Goal: Task Accomplishment & Management: Manage account settings

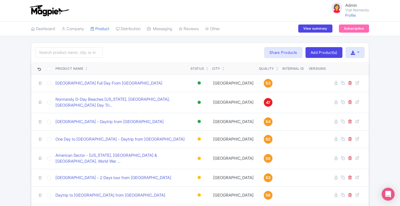
click at [350, 16] on link "Profile" at bounding box center [351, 15] width 11 height 5
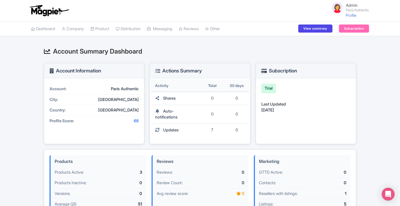
click at [102, 29] on link "Product" at bounding box center [100, 29] width 19 height 15
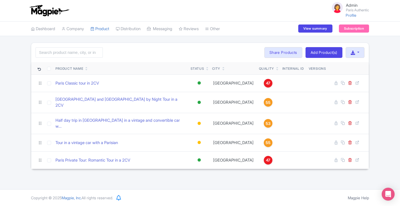
click at [390, 129] on div "Search Bulk Actions Delete Add to Collection Translate Share Products Add to Co…" at bounding box center [200, 106] width 400 height 127
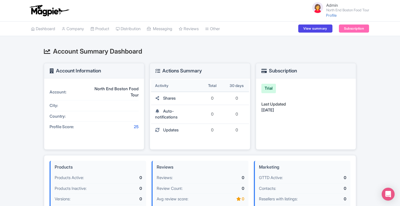
click at [78, 30] on link "Company" at bounding box center [73, 29] width 22 height 15
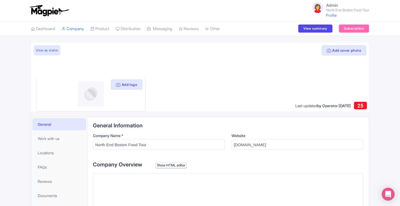
click at [400, 103] on html "Admin North End Boston Food Tour Profile Users Settings Sign out Dashboard Comp…" at bounding box center [200, 103] width 400 height 206
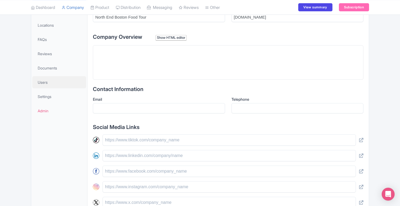
click at [43, 80] on span "Users" at bounding box center [43, 83] width 10 height 6
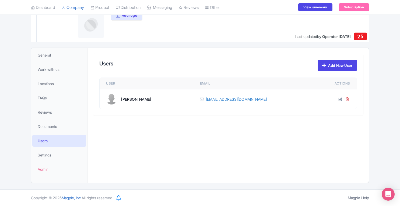
scroll to position [69, 0]
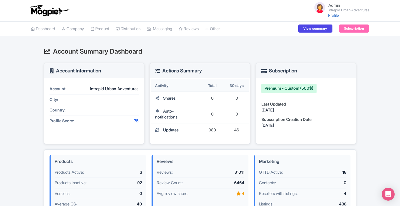
click at [0, 0] on link "Connections" at bounding box center [0, 0] width 0 height 0
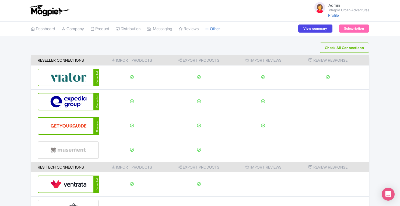
click at [76, 100] on img at bounding box center [68, 102] width 36 height 16
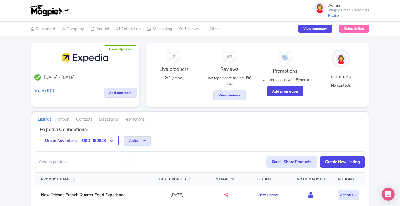
click at [148, 142] on button "Actions" at bounding box center [137, 140] width 27 height 9
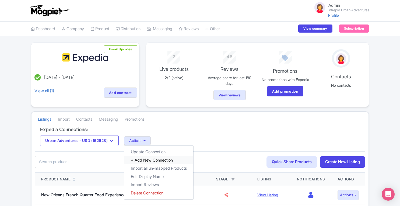
click at [149, 161] on link "+ Add New Connection" at bounding box center [159, 160] width 69 height 8
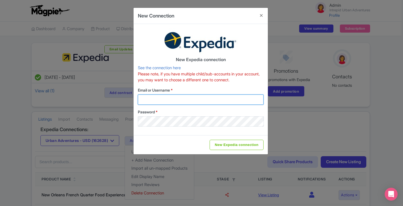
click at [163, 100] on input "Email or Username *" at bounding box center [201, 100] width 126 height 10
paste input "AnNguyen2960"
drag, startPoint x: 141, startPoint y: 99, endPoint x: 187, endPoint y: 99, distance: 46.1
click at [187, 99] on input "AnNguyen2960" at bounding box center [201, 100] width 126 height 10
paste input "salessupport@urbanadventures.com"
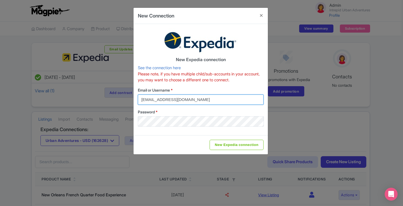
type input "salessupport@urbanadventures.com"
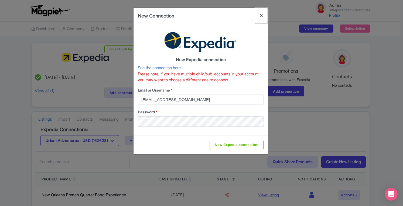
click at [260, 16] on button "Close" at bounding box center [261, 15] width 13 height 15
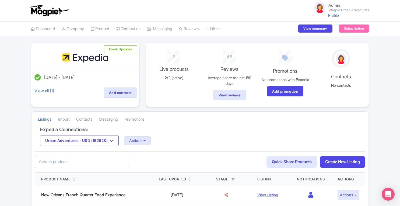
click at [389, 67] on div "Apr 02, 2025 - Apr 02, 2026 View all (1) Add contract Email Updates 2 Live prod…" at bounding box center [200, 147] width 400 height 208
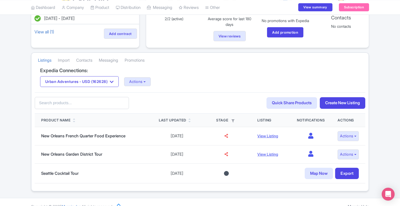
scroll to position [67, 0]
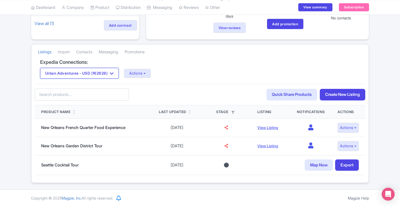
click at [113, 76] on button "Urban Adventures - USD (162628)" at bounding box center [79, 73] width 79 height 11
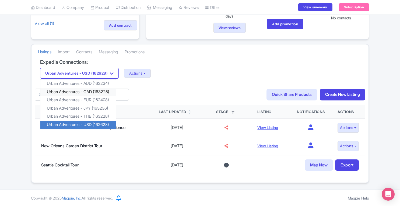
click at [96, 95] on link "Urban Adventures - CAD (163225)" at bounding box center [77, 92] width 75 height 8
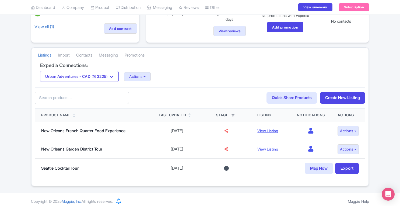
scroll to position [65, 0]
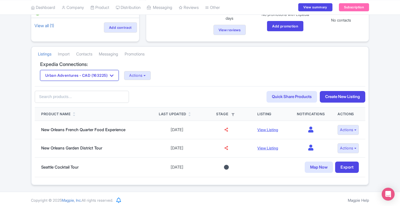
click at [111, 80] on button "Urban Adventures - CAD (163225)" at bounding box center [79, 75] width 79 height 11
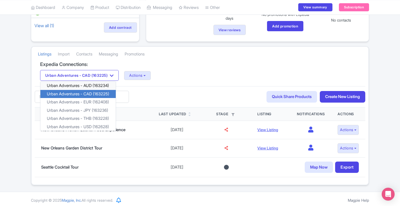
click at [105, 86] on link "Urban Adventures - AUD (163234)" at bounding box center [77, 86] width 75 height 8
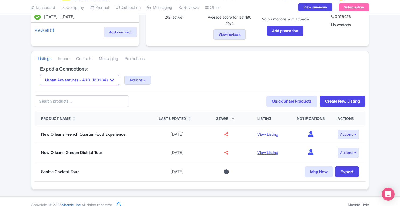
scroll to position [61, 0]
click at [67, 62] on link "Import" at bounding box center [64, 58] width 12 height 15
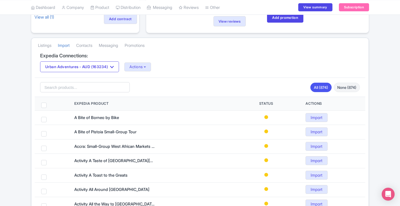
scroll to position [75, 0]
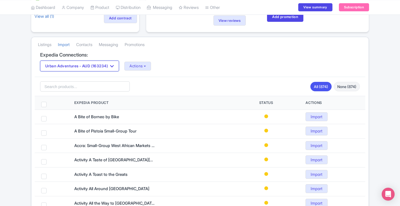
click at [110, 69] on button "Urban Adventures - AUD (163234)" at bounding box center [79, 66] width 79 height 11
click at [119, 67] on button "Urban Adventures - AUD (163234)" at bounding box center [79, 66] width 79 height 11
click at [70, 47] on link "Import" at bounding box center [64, 44] width 12 height 15
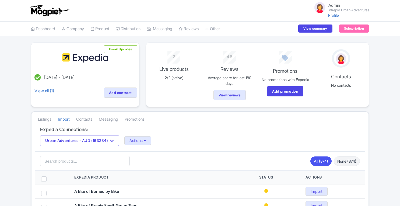
scroll to position [75, 0]
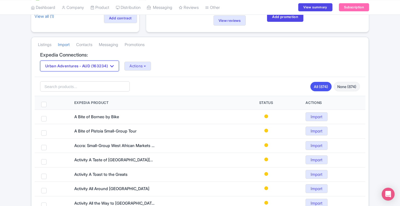
click at [115, 64] on button "Urban Adventures - AUD (163234)" at bounding box center [79, 66] width 79 height 11
click at [140, 67] on button "Actions" at bounding box center [138, 66] width 27 height 9
click at [51, 47] on link "Listings" at bounding box center [44, 44] width 13 height 15
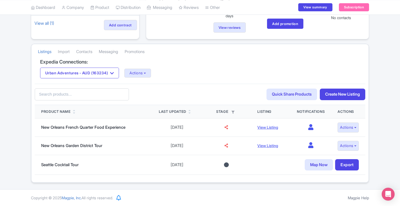
scroll to position [67, 0]
click at [102, 74] on button "Urban Adventures - AUD (163234)" at bounding box center [79, 73] width 79 height 11
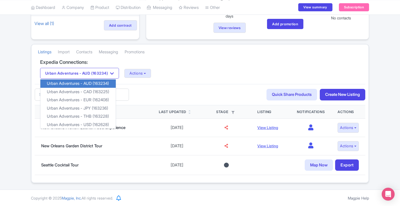
click at [62, 55] on link "Import" at bounding box center [64, 52] width 12 height 15
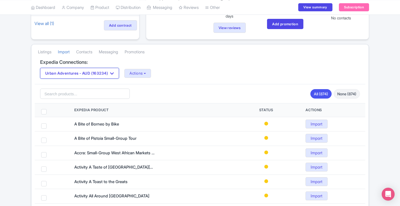
click at [85, 73] on button "Urban Adventures - AUD (163234)" at bounding box center [79, 73] width 79 height 11
click at [374, 97] on div "Apr 02, 2025 - Apr 02, 2026 View all (1) Add contract Email Updates 2 Live prod…" at bounding box center [200, 201] width 400 height 452
click at [385, 40] on div "Apr 02, 2025 - Apr 02, 2026 View all (1) Add contract Email Updates 2 Live prod…" at bounding box center [200, 201] width 400 height 452
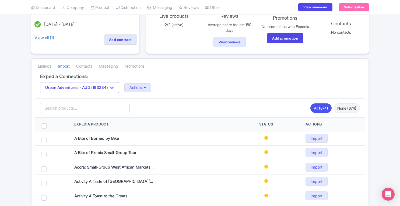
scroll to position [53, 0]
click at [114, 88] on icon "button" at bounding box center [112, 88] width 4 height 4
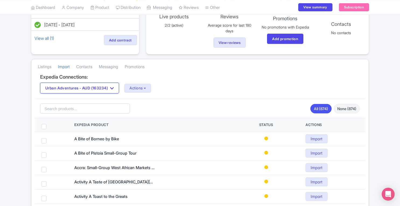
click at [114, 88] on icon "button" at bounding box center [112, 88] width 4 height 4
click at [41, 67] on link "Listings" at bounding box center [44, 67] width 13 height 15
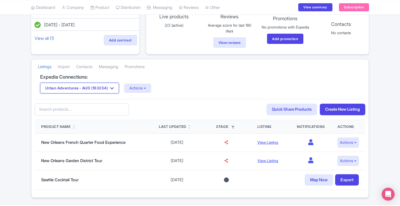
click at [98, 89] on button "Urban Adventures - AUD (163234)" at bounding box center [79, 88] width 79 height 11
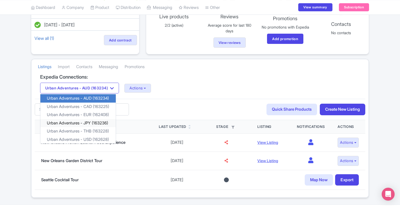
click at [101, 122] on link "Urban Adventures - JPY (163236)" at bounding box center [77, 123] width 75 height 8
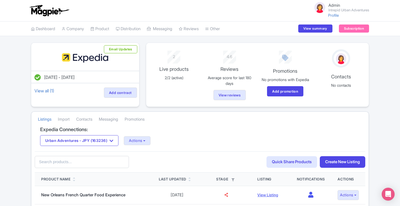
click at [98, 28] on link "Product" at bounding box center [100, 29] width 19 height 15
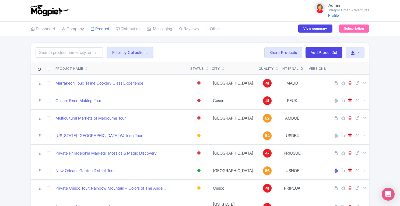
click at [136, 52] on button "Filter by Collections" at bounding box center [130, 52] width 46 height 11
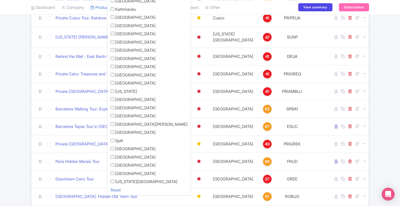
scroll to position [176, 0]
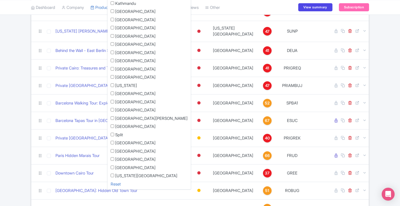
click at [112, 143] on input "[GEOGRAPHIC_DATA]" at bounding box center [113, 143] width 4 height 4
checkbox input "true"
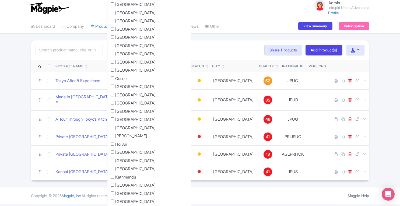
scroll to position [0, 0]
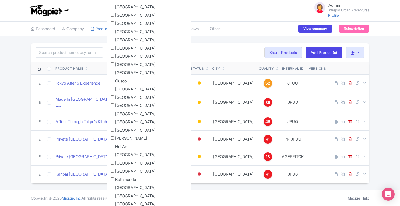
click at [386, 39] on div "Admin Intrepid Urban Adventures Profile Users Settings Sign out Dashboard Compa…" at bounding box center [200, 95] width 400 height 190
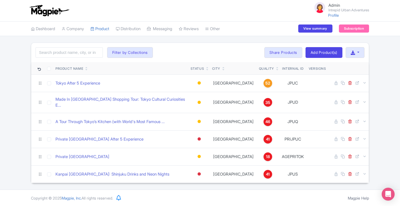
click at [365, 82] on icon at bounding box center [365, 83] width 4 height 4
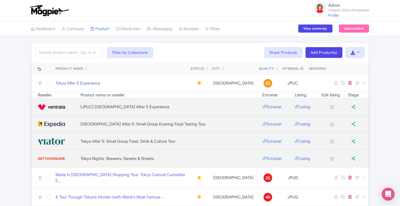
click at [365, 82] on icon at bounding box center [365, 83] width 4 height 4
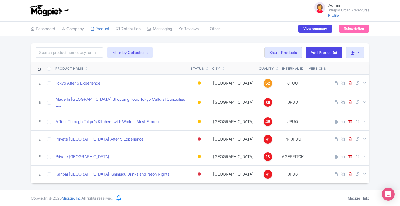
click at [365, 101] on icon at bounding box center [365, 102] width 4 height 4
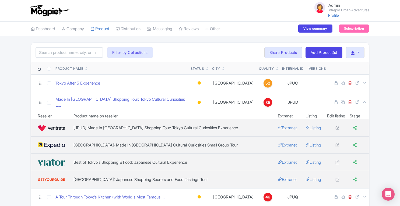
click at [365, 101] on icon at bounding box center [365, 102] width 4 height 4
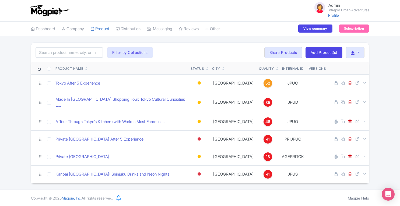
click at [365, 119] on icon at bounding box center [365, 121] width 4 height 4
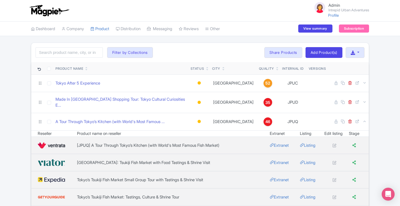
click at [365, 102] on link at bounding box center [365, 102] width 4 height 5
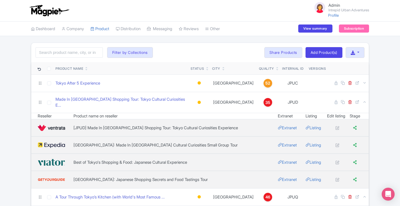
click at [364, 81] on icon at bounding box center [365, 83] width 4 height 4
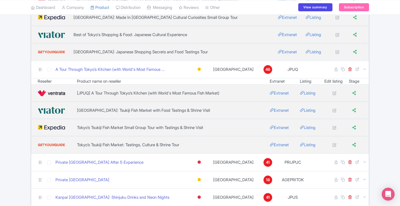
scroll to position [209, 0]
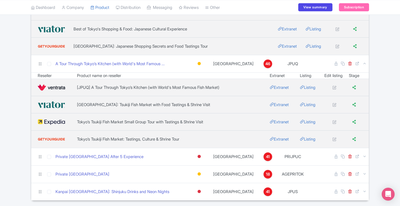
click at [364, 154] on icon at bounding box center [365, 156] width 4 height 4
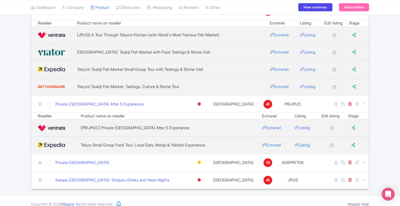
scroll to position [262, 0]
click at [365, 160] on icon at bounding box center [365, 162] width 4 height 4
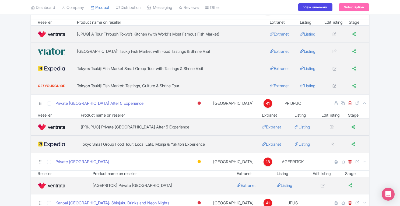
scroll to position [286, 0]
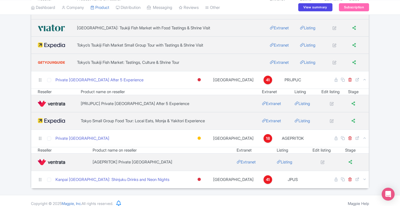
click at [366, 177] on icon at bounding box center [365, 179] width 4 height 4
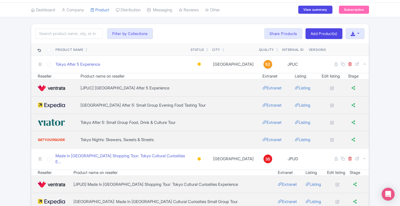
scroll to position [0, 0]
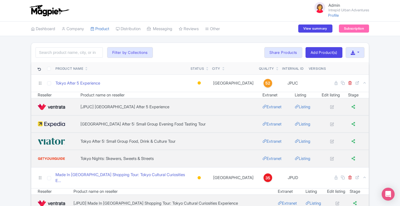
click at [0, 0] on link "Manage Resellers" at bounding box center [0, 0] width 0 height 0
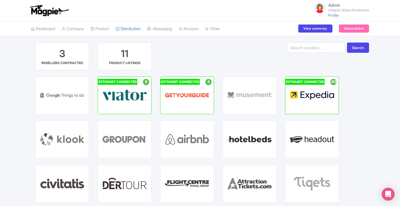
click at [297, 104] on div "EXPEDIA HUB" at bounding box center [312, 95] width 53 height 37
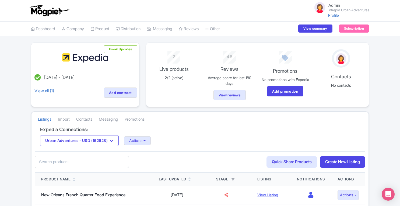
scroll to position [67, 0]
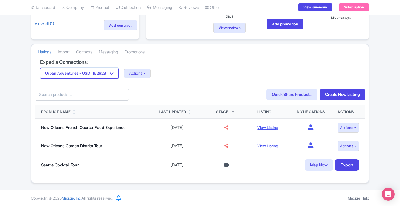
click at [97, 76] on button "Urban Adventures - USD (162628)" at bounding box center [79, 73] width 79 height 11
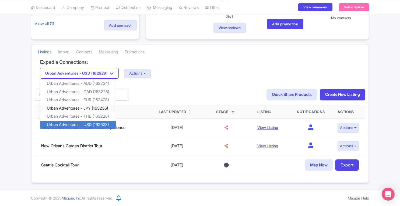
click at [91, 107] on link "Urban Adventures - JPY (163236)" at bounding box center [77, 108] width 75 height 8
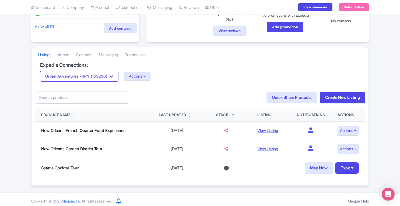
scroll to position [67, 0]
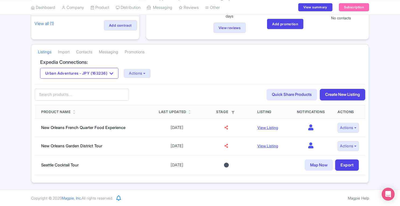
click at [391, 105] on div "Apr 02, 2025 - Apr 02, 2026 View all (1) Add contract Email Updates 2 Live prod…" at bounding box center [200, 79] width 400 height 208
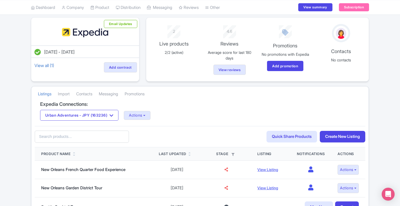
scroll to position [25, 0]
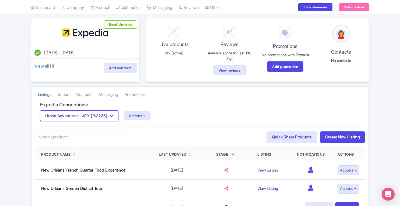
click at [109, 118] on button "Urban Adventures - JPY (163236)" at bounding box center [79, 115] width 78 height 11
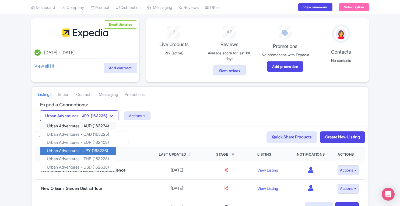
click at [96, 126] on link "Urban Adventures - AUD (163234)" at bounding box center [77, 126] width 75 height 8
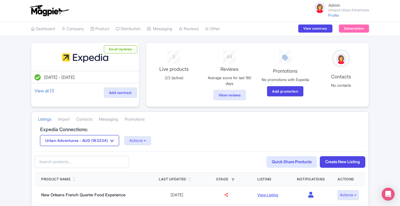
click at [93, 141] on button "Urban Adventures - AUD (163234)" at bounding box center [79, 140] width 79 height 11
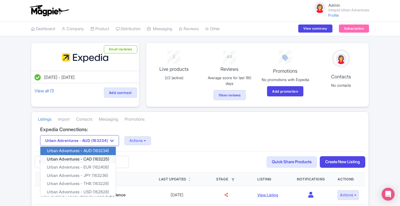
click at [89, 164] on link "Urban Adventures - CAD (163225)" at bounding box center [77, 159] width 75 height 8
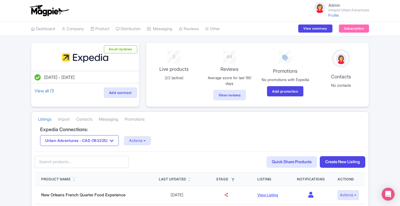
click at [0, 0] on link "Manage Resellers" at bounding box center [0, 0] width 0 height 0
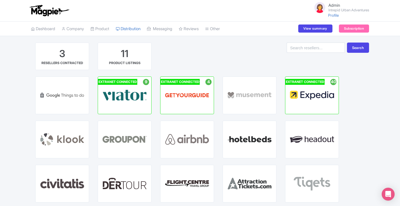
click at [295, 108] on div "EXPEDIA HUB" at bounding box center [312, 95] width 53 height 37
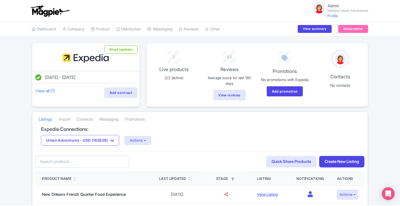
scroll to position [68, 0]
